Goal: Find specific page/section: Find specific page/section

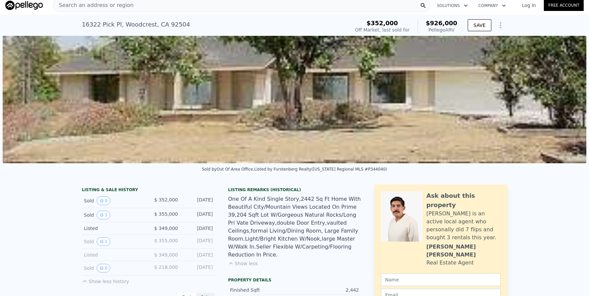
scroll to position [2, 0]
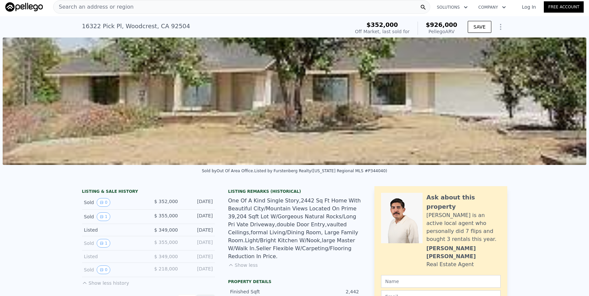
click at [184, 9] on div "Search an address or region" at bounding box center [241, 6] width 377 height 13
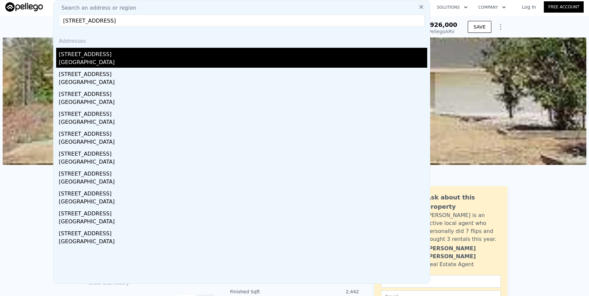
type input "[STREET_ADDRESS]"
click at [186, 56] on div "[STREET_ADDRESS]" at bounding box center [243, 53] width 368 height 11
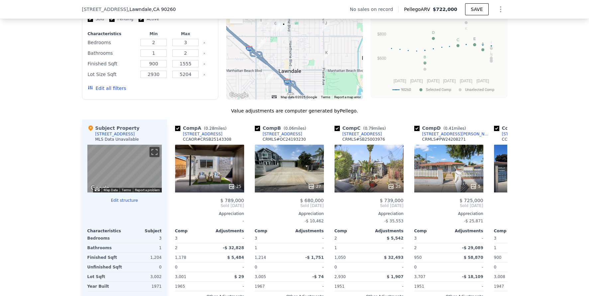
scroll to position [357, 0]
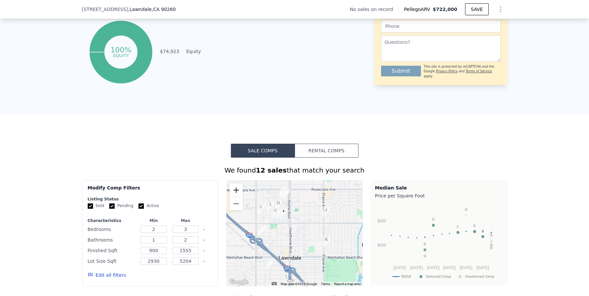
click at [232, 195] on button "Zoom in" at bounding box center [235, 190] width 13 height 13
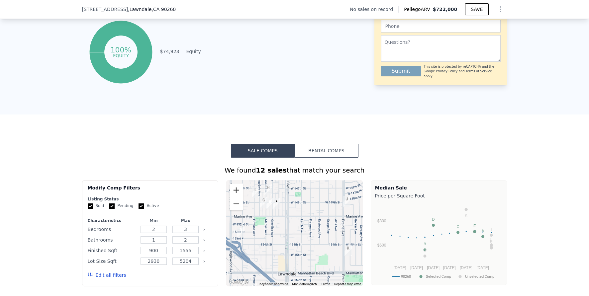
click at [232, 195] on button "Zoom in" at bounding box center [235, 190] width 13 height 13
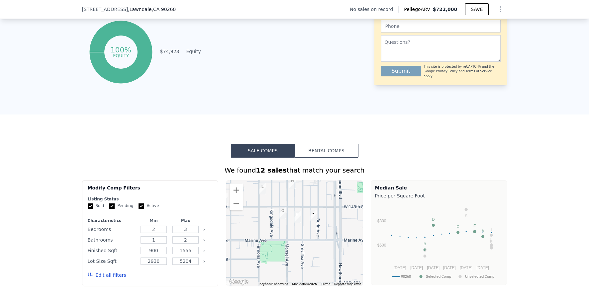
drag, startPoint x: 254, startPoint y: 204, endPoint x: 315, endPoint y: 252, distance: 77.8
click at [315, 252] on div at bounding box center [294, 233] width 136 height 106
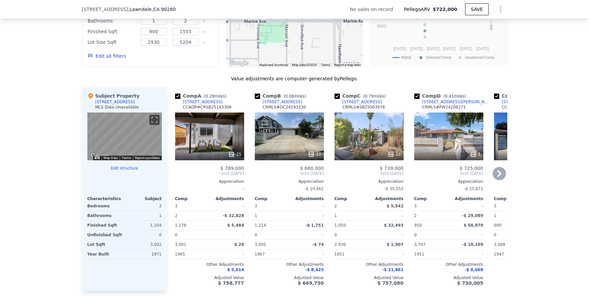
scroll to position [517, 0]
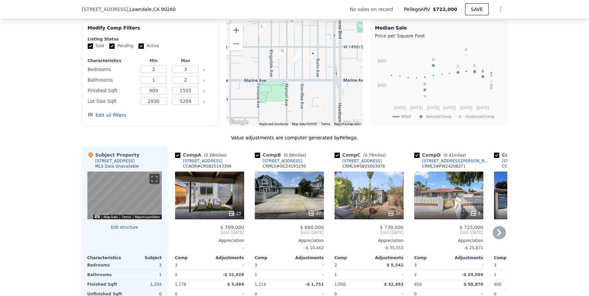
click at [498, 237] on icon at bounding box center [498, 232] width 13 height 13
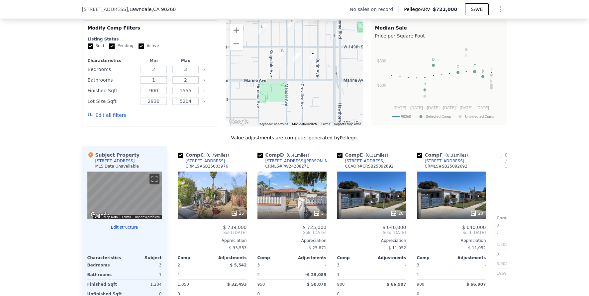
scroll to position [0, 159]
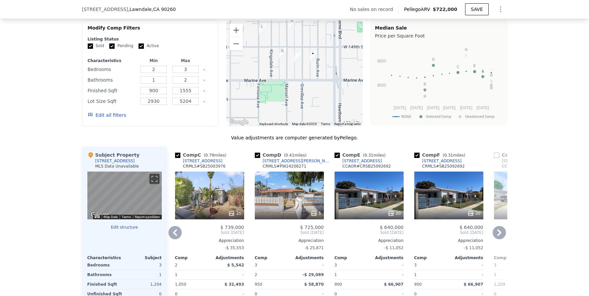
click at [499, 239] on icon at bounding box center [498, 232] width 13 height 13
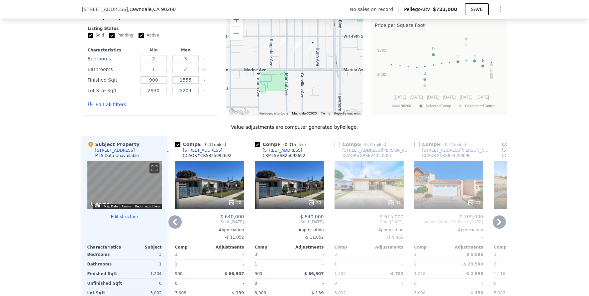
scroll to position [562, 0]
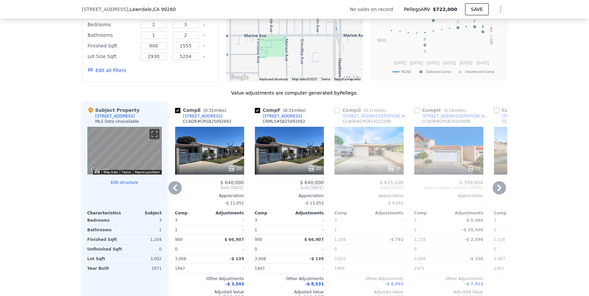
click at [371, 152] on div "37" at bounding box center [368, 151] width 69 height 48
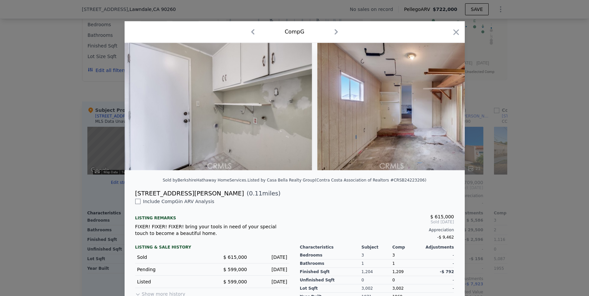
scroll to position [0, 6889]
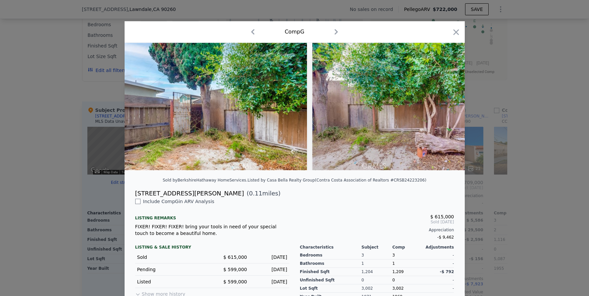
click at [515, 187] on div at bounding box center [294, 148] width 589 height 296
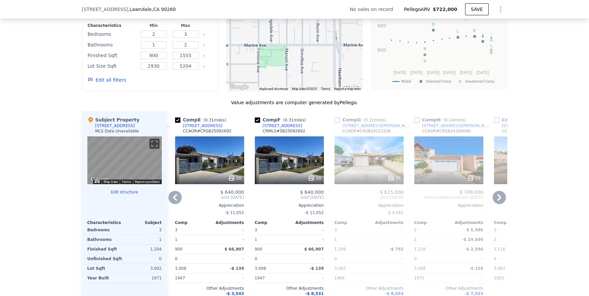
scroll to position [476, 0]
